Goal: Book appointment/travel/reservation

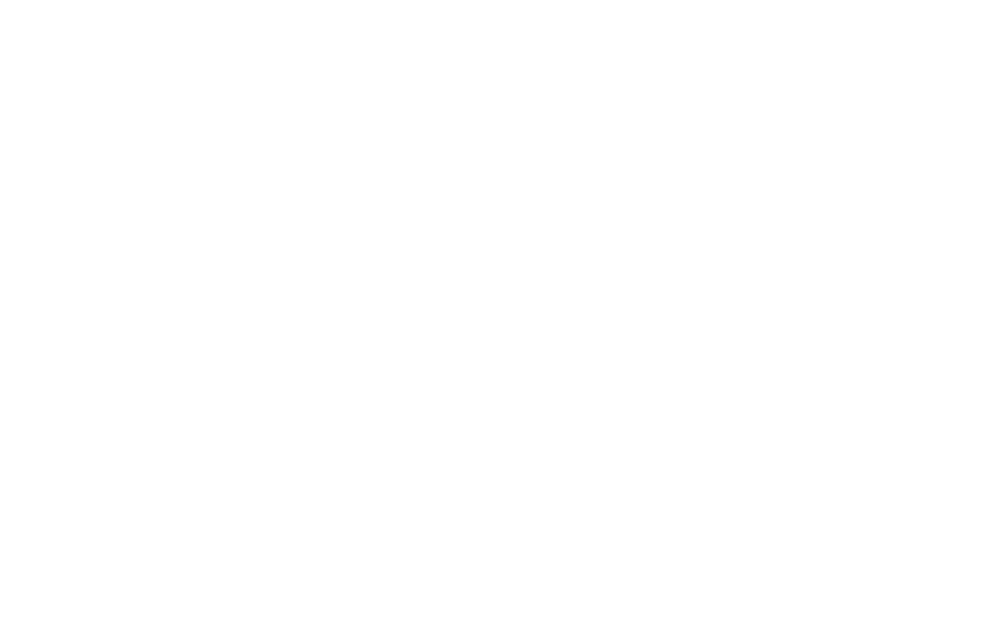
click at [51, 202] on img at bounding box center [492, 188] width 984 height 738
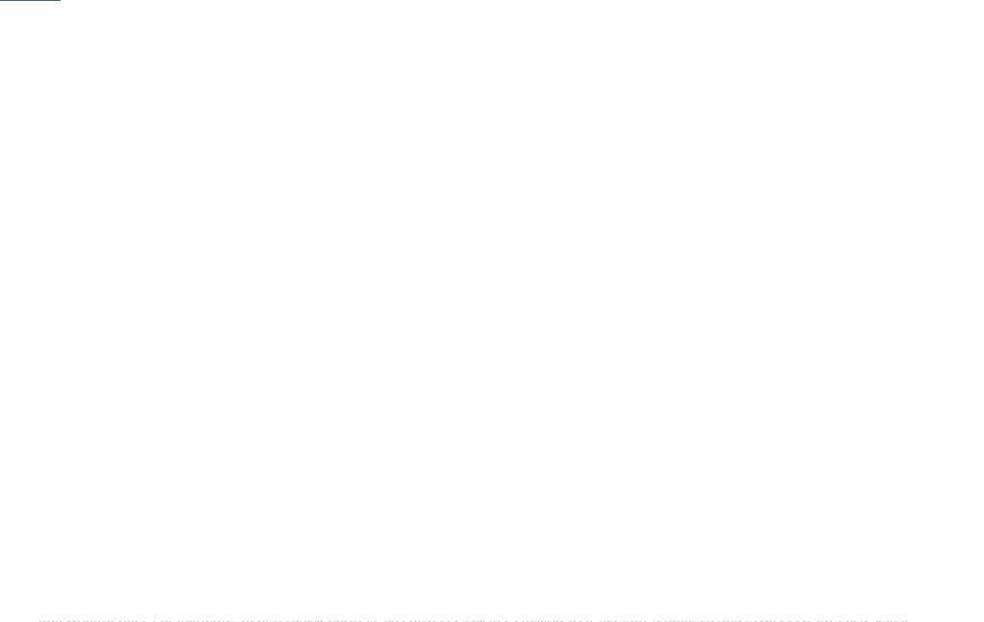
scroll to position [450, 0]
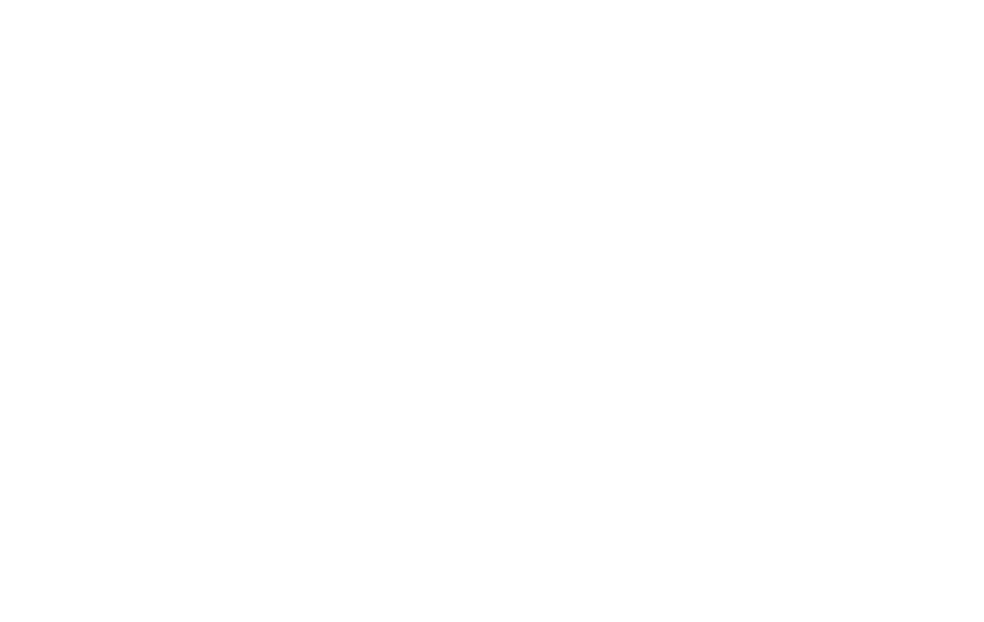
click at [98, 272] on span "Anreise" at bounding box center [97, 273] width 96 height 13
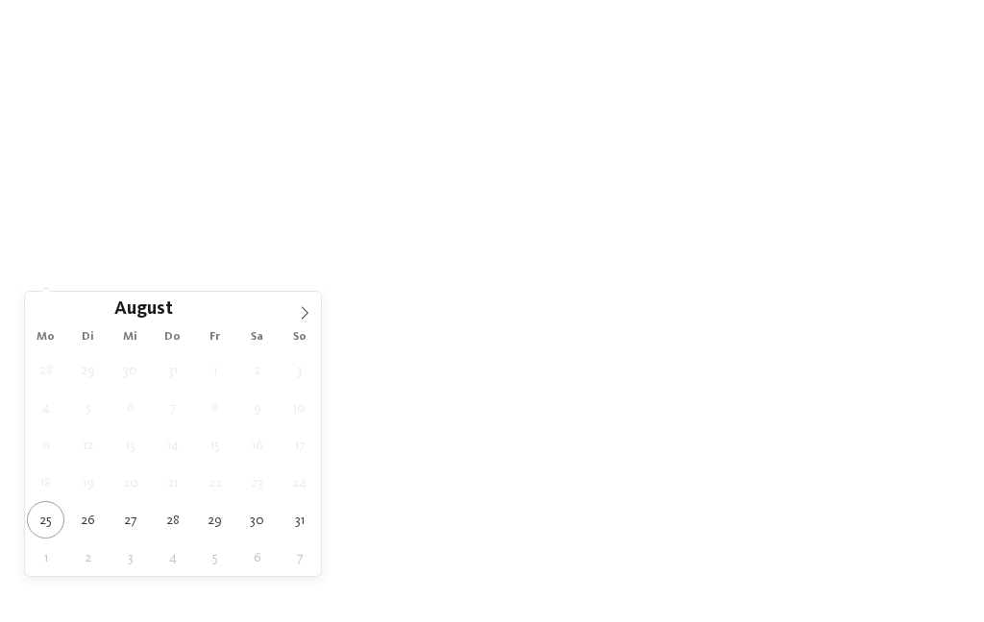
type div "[DATE]"
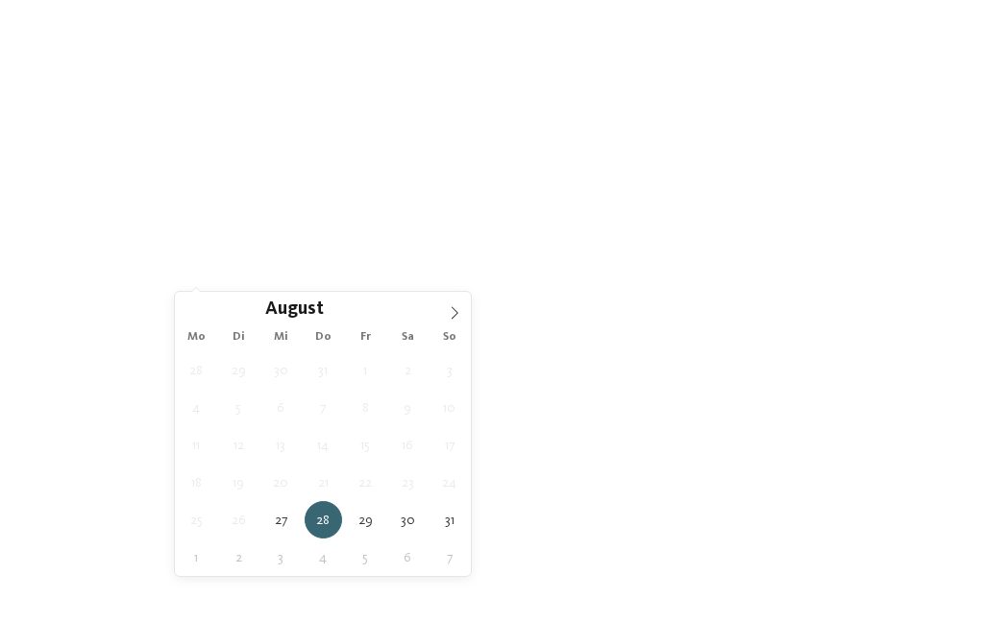
click at [464, 312] on span at bounding box center [454, 308] width 33 height 33
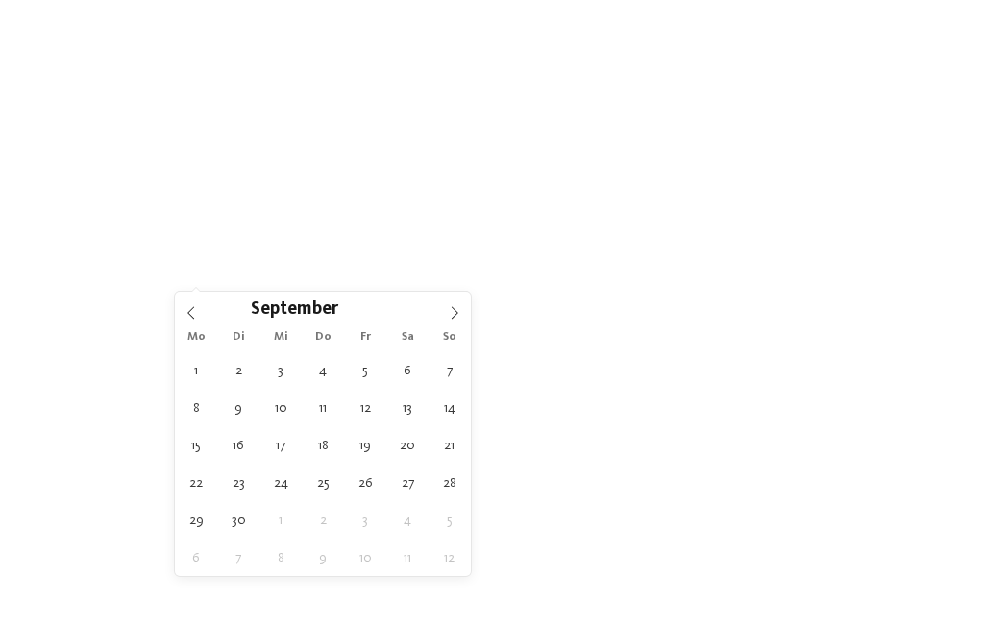
type div "[DATE]"
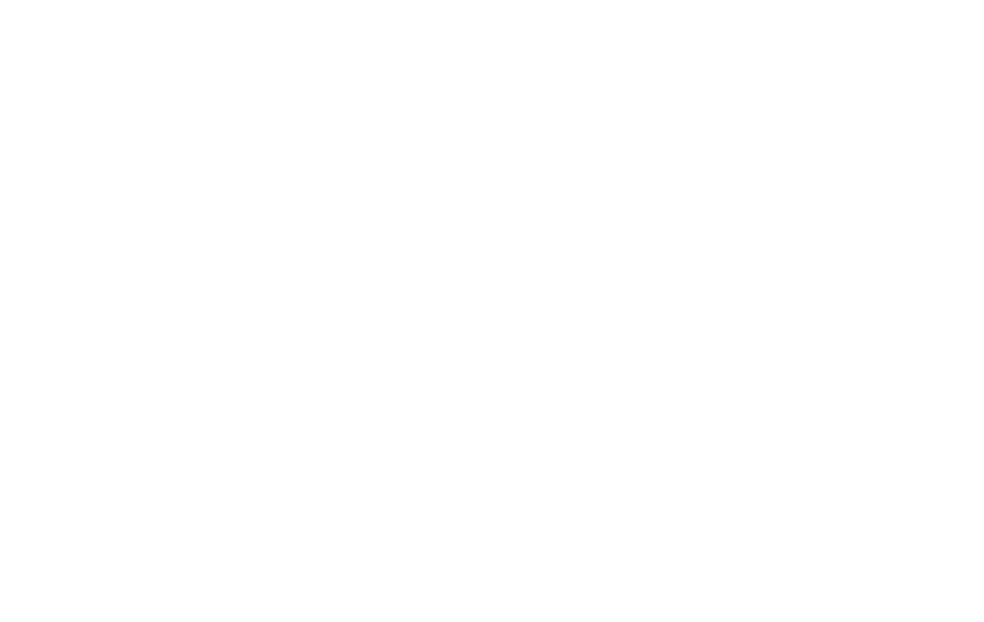
click at [406, 273] on span "Region" at bounding box center [397, 273] width 96 height 13
click at [644, 120] on icon at bounding box center [645, 137] width 41 height 34
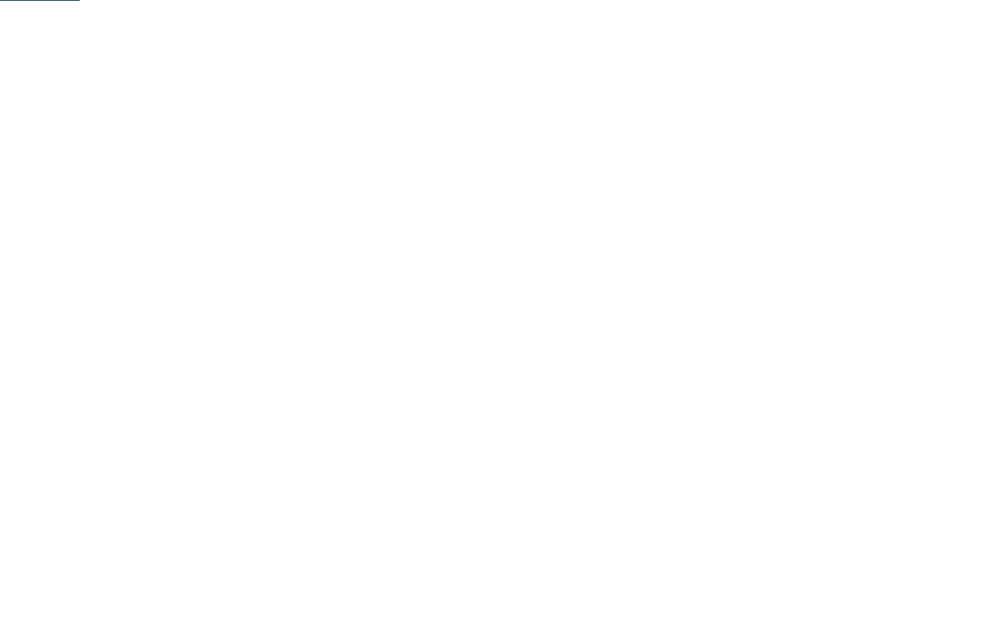
scroll to position [585, 0]
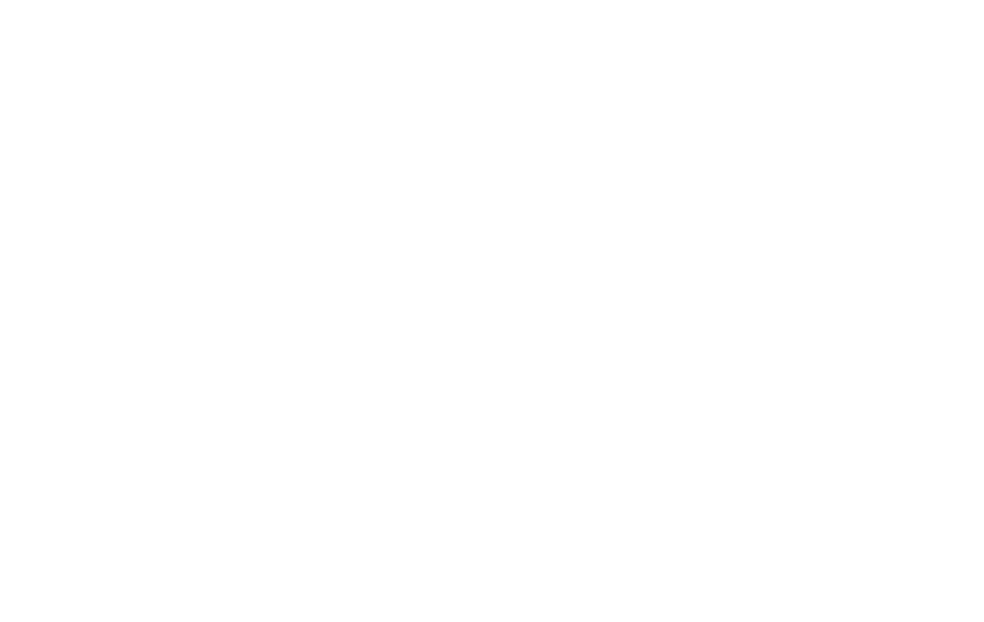
click at [699, 143] on span "Family Experiences" at bounding box center [697, 139] width 96 height 13
click at [608, 193] on div at bounding box center [606, 189] width 19 height 19
click at [505, 497] on span "übernehmen" at bounding box center [492, 503] width 82 height 13
click at [895, 142] on link "Hotel finden" at bounding box center [886, 139] width 144 height 34
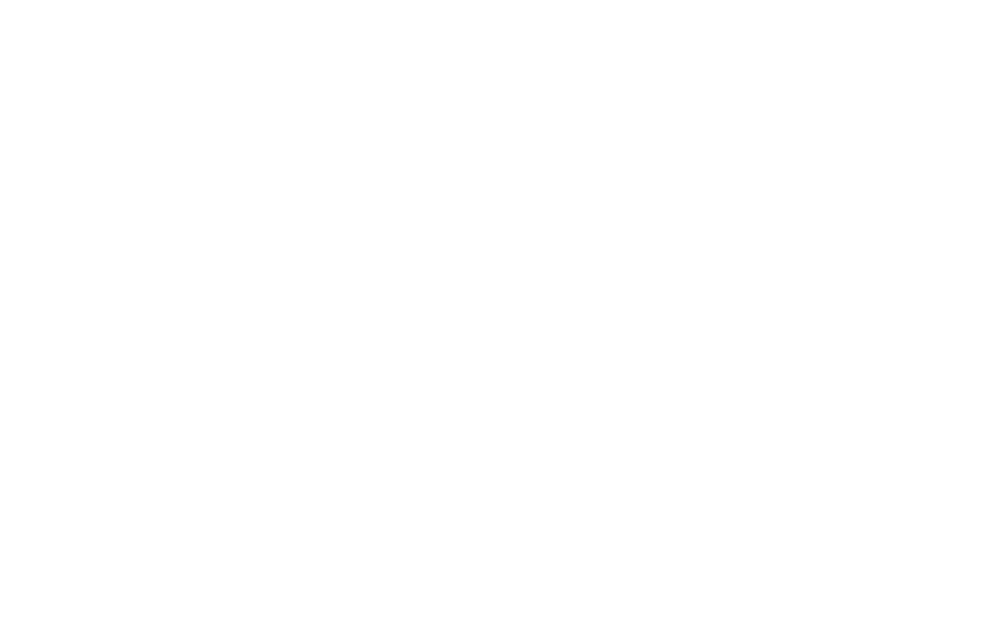
click at [105, 246] on div at bounding box center [260, 215] width 444 height 250
click at [331, 389] on div "jetzt anfragen" at bounding box center [361, 396] width 158 height 38
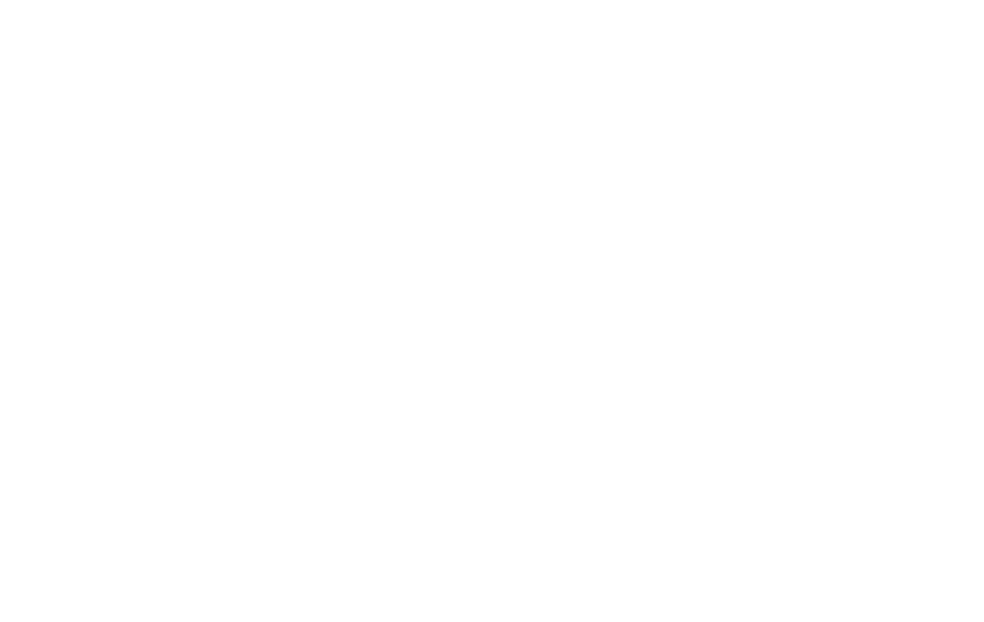
type input "**********"
